Goal: Task Accomplishment & Management: Complete application form

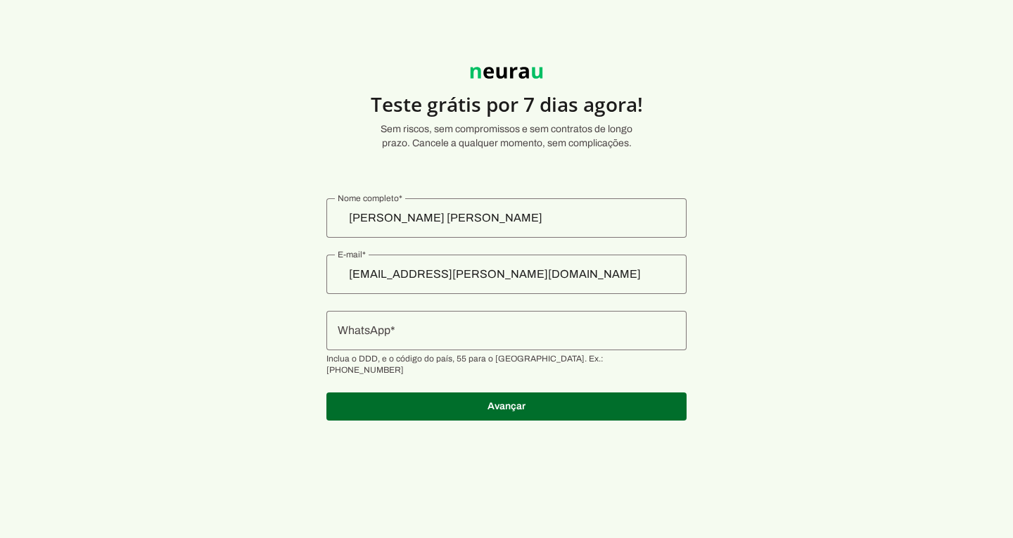
click at [490, 320] on authentication-accreditor at bounding box center [506, 310] width 360 height 256
click at [431, 326] on input "WhatsApp" at bounding box center [507, 330] width 338 height 17
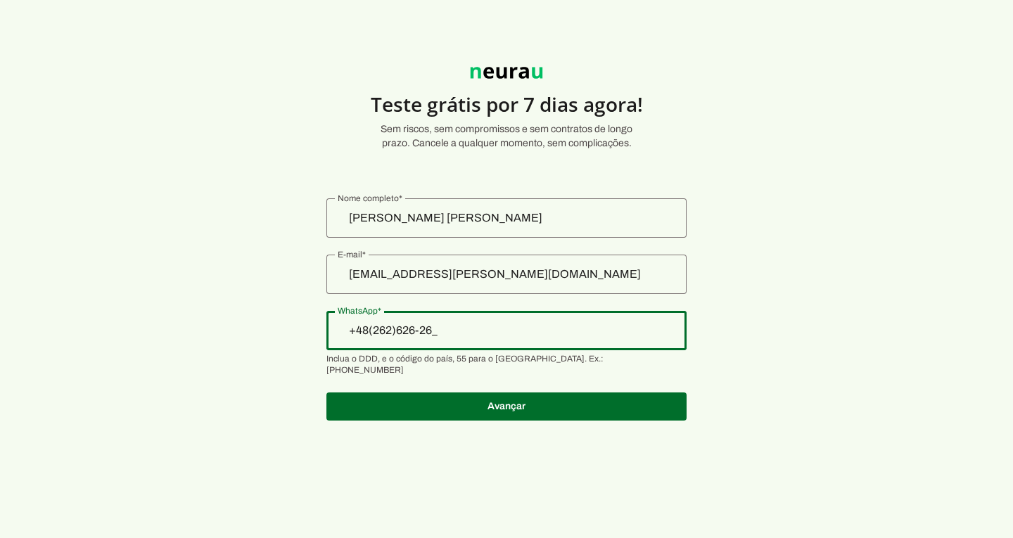
type input "+48(262)626-262"
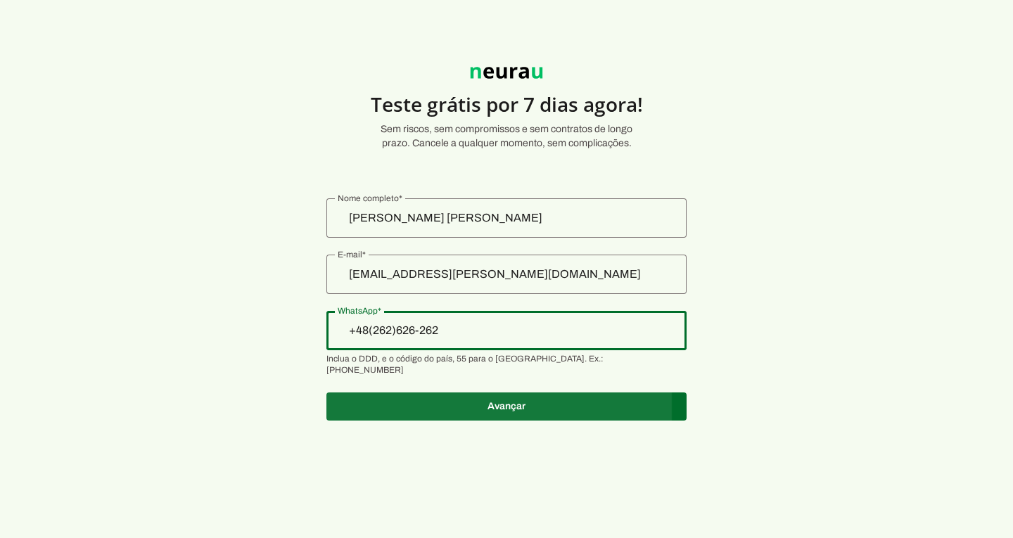
type md-outlined-text-field "+48(262)626-262"
click at [497, 390] on span at bounding box center [506, 407] width 360 height 34
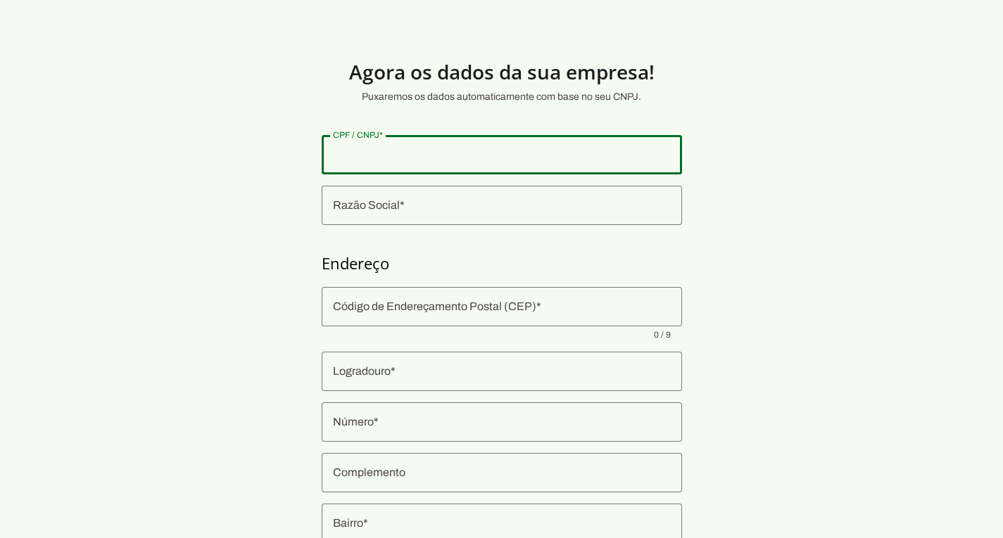
click at [420, 170] on div at bounding box center [502, 154] width 360 height 39
type input "25.626.556/1520-20"
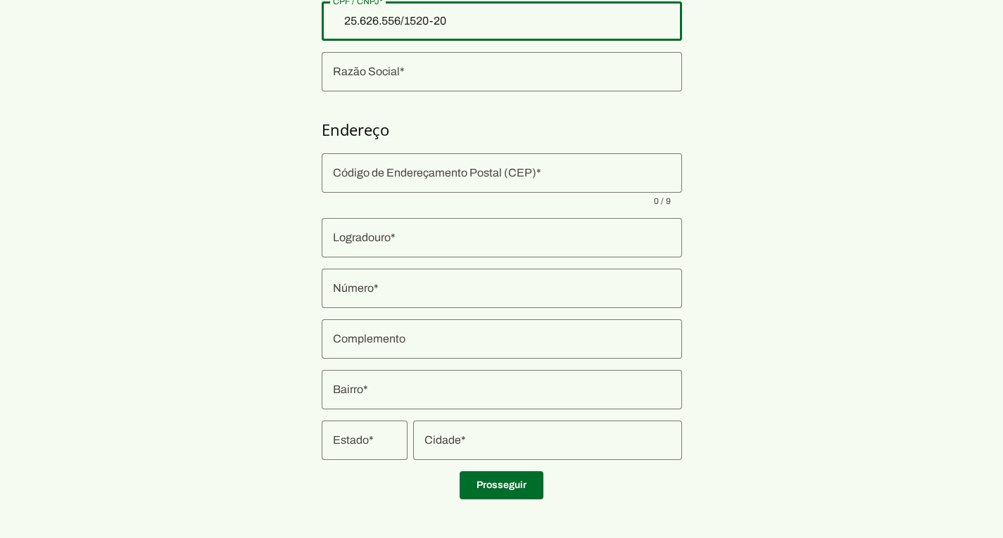
scroll to position [140, 0]
